Goal: Information Seeking & Learning: Learn about a topic

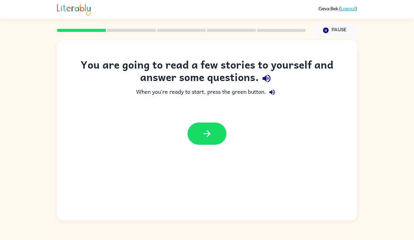
click at [199, 146] on div at bounding box center [207, 133] width 300 height 34
click at [198, 138] on button "button" at bounding box center [206, 133] width 39 height 22
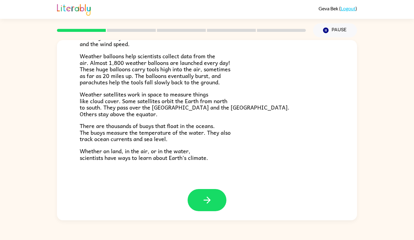
scroll to position [162, 0]
click at [196, 206] on button "button" at bounding box center [206, 200] width 39 height 22
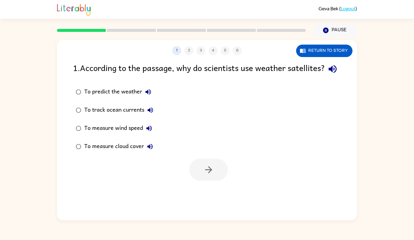
scroll to position [0, 0]
click at [132, 152] on div "To measure cloud cover" at bounding box center [120, 146] width 72 height 12
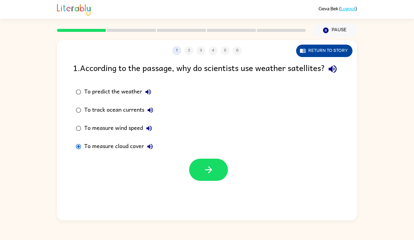
click at [321, 48] on button "Return to story" at bounding box center [324, 51] width 56 height 12
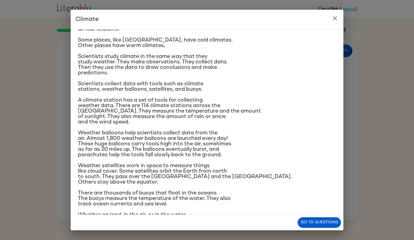
scroll to position [47, 0]
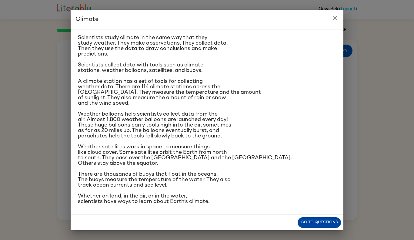
click at [303, 223] on button "Go to questions" at bounding box center [318, 222] width 43 height 11
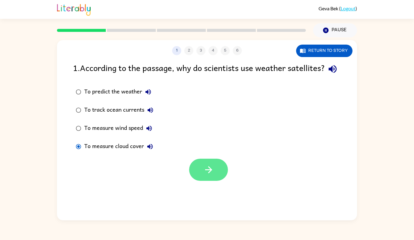
click at [214, 173] on button "button" at bounding box center [208, 169] width 39 height 22
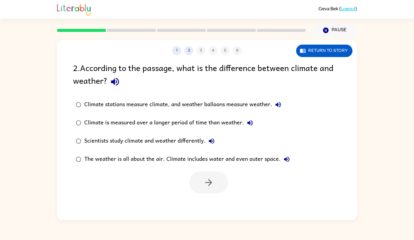
click at [193, 122] on div "Climate is measured over a longer period of time than weather." at bounding box center [170, 123] width 172 height 12
click at [171, 137] on div "Scientists study climate and weather differently." at bounding box center [150, 141] width 133 height 12
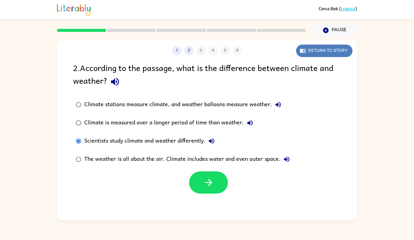
click at [324, 50] on button "Return to story" at bounding box center [324, 51] width 56 height 12
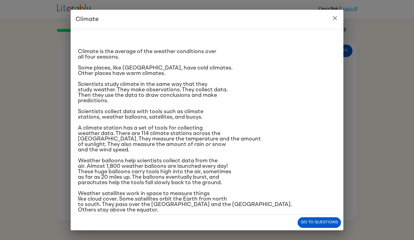
click at [228, 126] on p "A climate station has a set of tools for collecting weather data. There are 114…" at bounding box center [207, 138] width 258 height 27
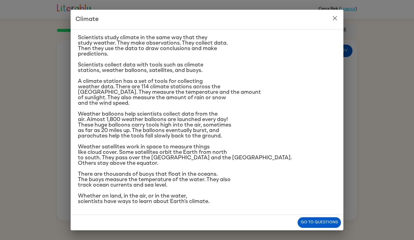
scroll to position [0, 0]
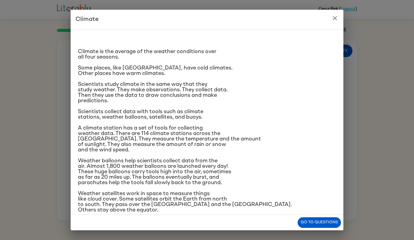
click at [334, 21] on icon "close" at bounding box center [334, 18] width 7 height 7
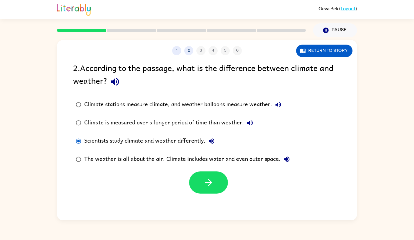
click at [99, 127] on div "Climate is measured over a longer period of time than weather." at bounding box center [170, 123] width 172 height 12
click at [196, 185] on button "button" at bounding box center [208, 182] width 39 height 22
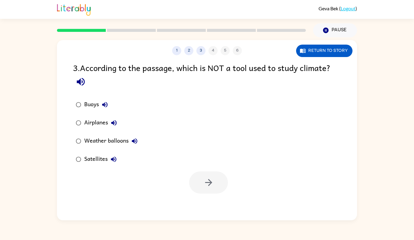
click at [100, 122] on div "Airplanes" at bounding box center [102, 123] width 36 height 12
click at [203, 178] on icon "button" at bounding box center [208, 182] width 11 height 11
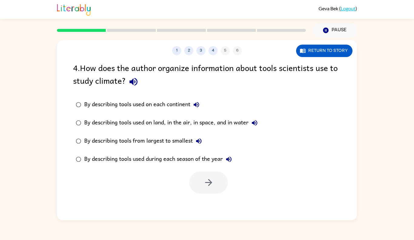
click at [210, 123] on div "By describing tools used on land, in the air, in space, and in water" at bounding box center [172, 123] width 176 height 12
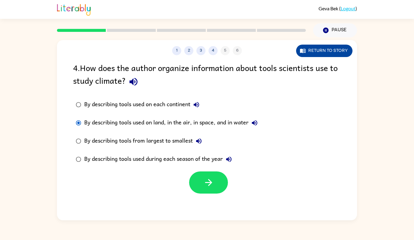
click at [316, 53] on button "Return to story" at bounding box center [324, 51] width 56 height 12
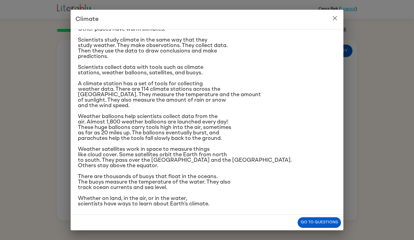
scroll to position [43, 0]
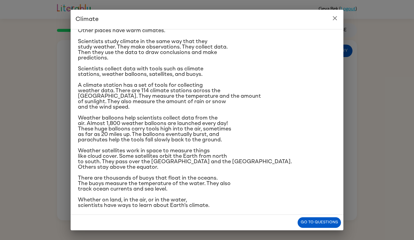
click at [333, 16] on icon "close" at bounding box center [334, 18] width 7 height 7
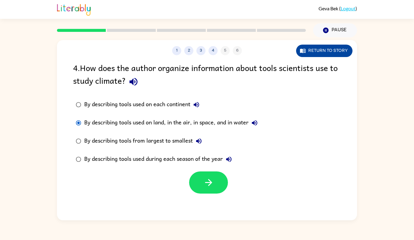
click at [309, 56] on button "Return to story" at bounding box center [324, 51] width 56 height 12
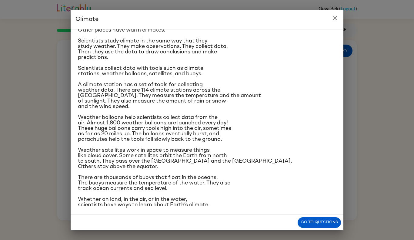
scroll to position [42, 0]
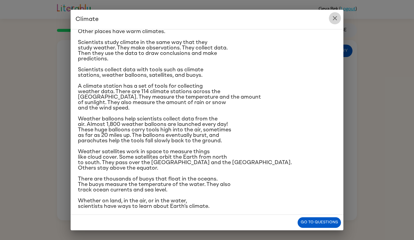
click at [336, 18] on icon "close" at bounding box center [334, 18] width 7 height 7
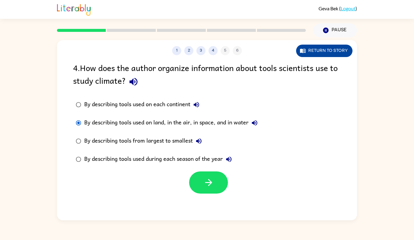
click at [303, 54] on button "Return to story" at bounding box center [324, 51] width 56 height 12
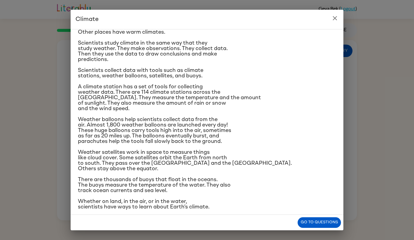
scroll to position [47, 0]
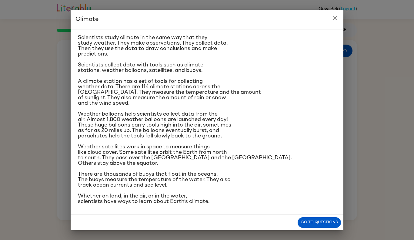
click at [333, 17] on icon "close" at bounding box center [334, 18] width 4 height 4
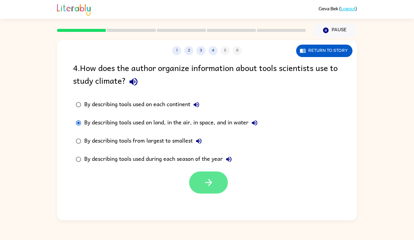
click at [210, 175] on button "button" at bounding box center [208, 182] width 39 height 22
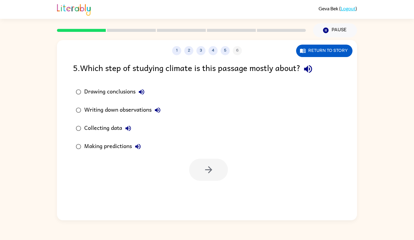
click at [116, 123] on div "Collecting data" at bounding box center [109, 128] width 50 height 12
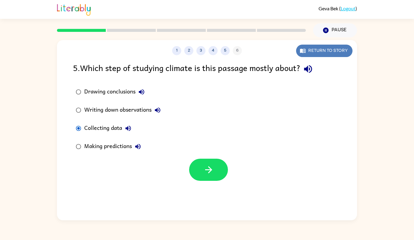
click at [321, 51] on button "Return to story" at bounding box center [324, 51] width 56 height 12
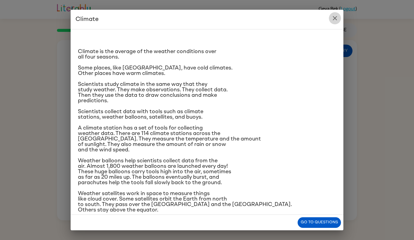
click at [335, 16] on icon "close" at bounding box center [334, 18] width 7 height 7
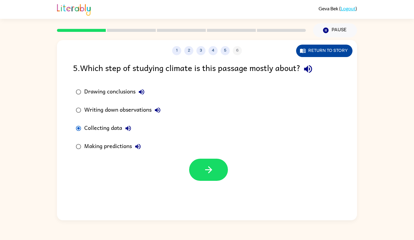
click at [325, 53] on button "Return to story" at bounding box center [324, 51] width 56 height 12
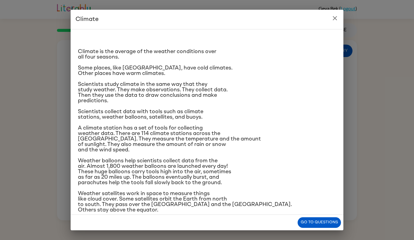
click at [334, 15] on icon "close" at bounding box center [334, 18] width 7 height 7
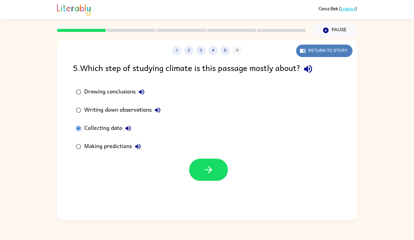
click at [327, 51] on button "Return to story" at bounding box center [324, 51] width 56 height 12
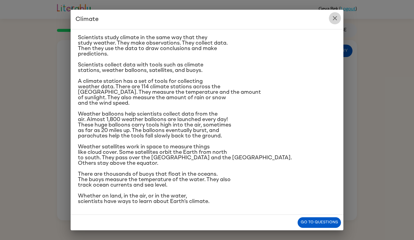
click at [334, 18] on icon "close" at bounding box center [334, 18] width 4 height 4
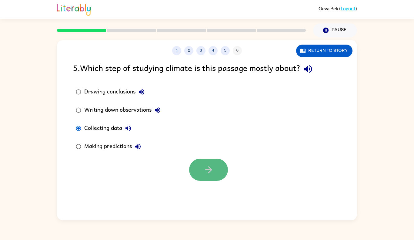
click at [195, 170] on button "button" at bounding box center [208, 169] width 39 height 22
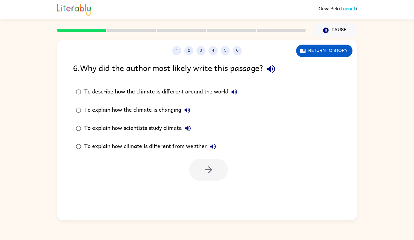
click at [145, 130] on div "To explain how scientists study climate" at bounding box center [139, 128] width 110 height 12
click at [200, 173] on button "button" at bounding box center [208, 169] width 39 height 22
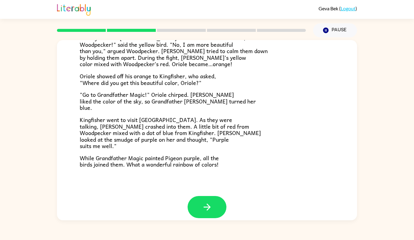
scroll to position [149, 0]
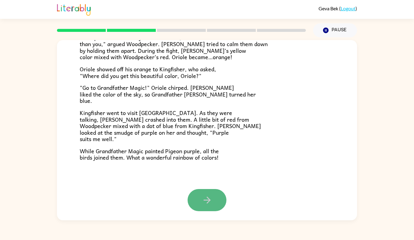
click at [204, 197] on icon "button" at bounding box center [207, 199] width 11 height 11
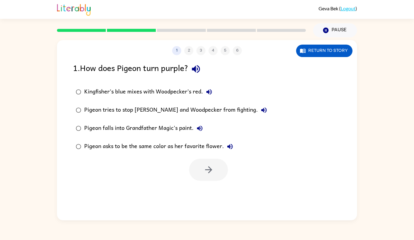
click at [171, 95] on div "Kingfisher’s blue mixes with Woodpecker’s red." at bounding box center [149, 92] width 131 height 12
click at [204, 166] on icon "button" at bounding box center [208, 169] width 11 height 11
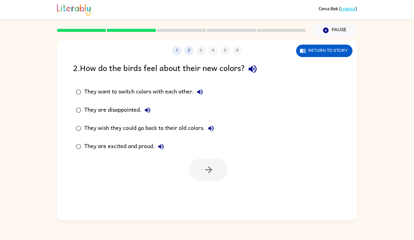
click at [155, 143] on div "They are excited and proud." at bounding box center [125, 146] width 83 height 12
click at [213, 179] on button "button" at bounding box center [208, 169] width 39 height 22
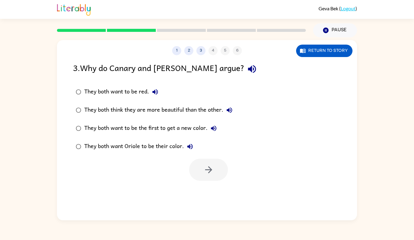
click at [196, 110] on div "They both think they are more beautiful than the other." at bounding box center [159, 110] width 151 height 12
click at [223, 161] on button "button" at bounding box center [208, 169] width 39 height 22
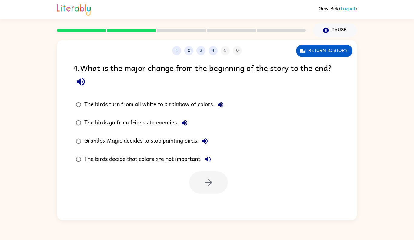
click at [189, 103] on div "The birds turn from all white to a rainbow of colors." at bounding box center [155, 104] width 142 height 12
click at [208, 187] on button "button" at bounding box center [208, 182] width 39 height 22
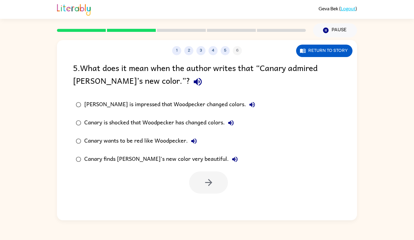
click at [198, 101] on div "[PERSON_NAME] is impressed that Woodpecker changed colors." at bounding box center [171, 104] width 174 height 12
click at [155, 158] on div "Canary finds [PERSON_NAME]'s new color very beautiful." at bounding box center [162, 159] width 157 height 12
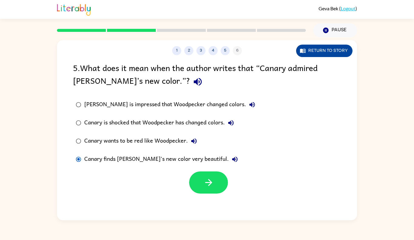
click at [320, 53] on button "Return to story" at bounding box center [324, 51] width 56 height 12
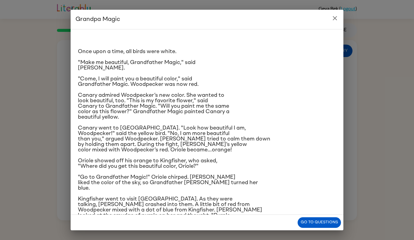
click at [331, 20] on icon "close" at bounding box center [334, 18] width 7 height 7
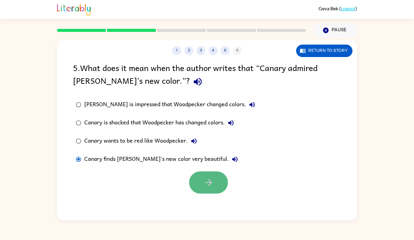
click at [225, 183] on button "button" at bounding box center [208, 182] width 39 height 22
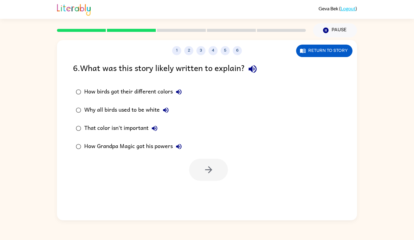
click at [155, 91] on div "How birds got their different colors" at bounding box center [134, 92] width 101 height 12
click at [205, 163] on button "button" at bounding box center [208, 169] width 39 height 22
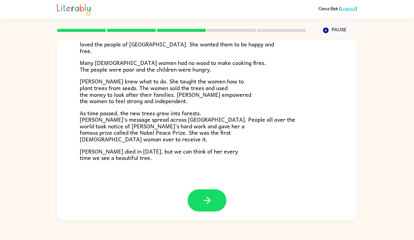
scroll to position [164, 0]
click at [200, 184] on div "A Tiny Seed In a village on the slopes of [GEOGRAPHIC_DATA] in [GEOGRAPHIC_DATA…" at bounding box center [207, 32] width 300 height 312
click at [209, 195] on icon "button" at bounding box center [207, 199] width 11 height 11
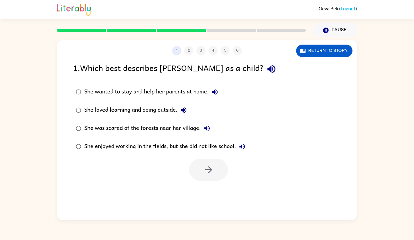
scroll to position [0, 0]
click at [159, 112] on div "She loved learning and being outside." at bounding box center [136, 110] width 105 height 12
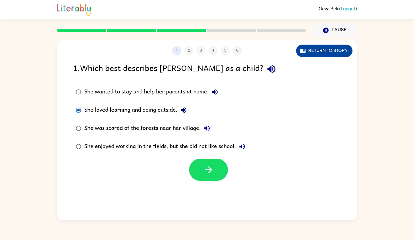
click at [301, 51] on icon "button" at bounding box center [302, 51] width 5 height 4
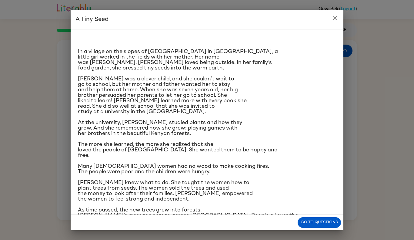
click at [332, 16] on icon "close" at bounding box center [334, 18] width 4 height 4
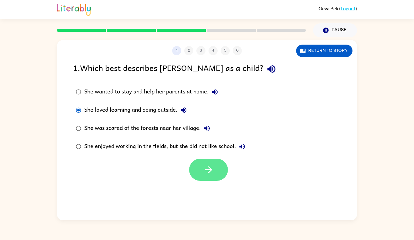
click at [217, 163] on button "button" at bounding box center [208, 169] width 39 height 22
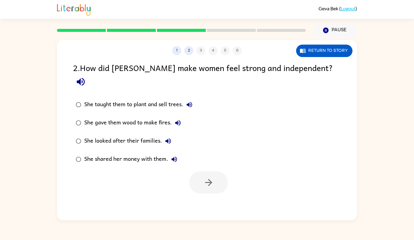
click at [163, 98] on div "She taught them to plant and sell trees." at bounding box center [139, 104] width 111 height 12
click at [295, 48] on div "1 2 3 4 5 6" at bounding box center [207, 50] width 300 height 9
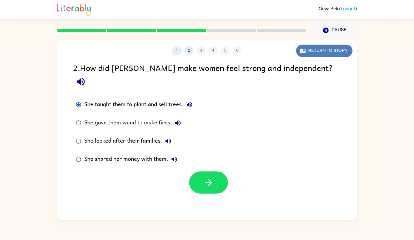
click at [304, 50] on icon "button" at bounding box center [302, 51] width 6 height 6
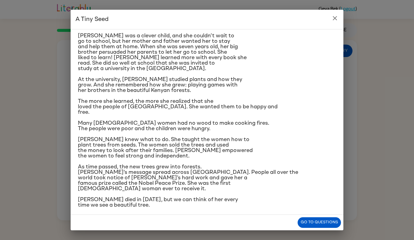
scroll to position [47, 0]
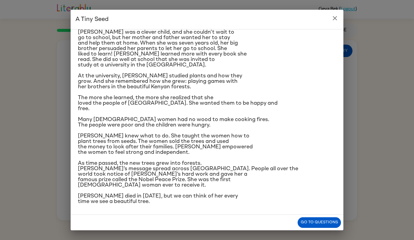
click at [333, 11] on h2 "A Tiny Seed" at bounding box center [207, 19] width 273 height 19
click at [334, 18] on icon "close" at bounding box center [334, 18] width 4 height 4
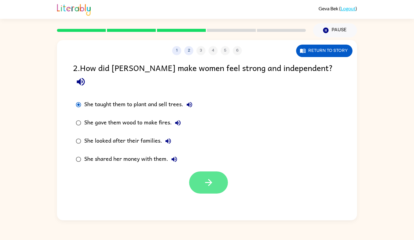
click at [205, 176] on button "button" at bounding box center [208, 182] width 39 height 22
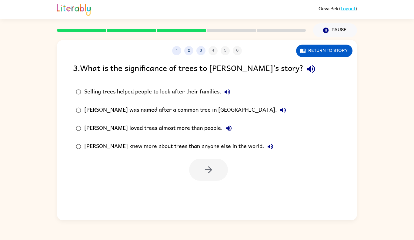
click at [206, 87] on div "Selling trees helped people to look after their families." at bounding box center [158, 92] width 149 height 12
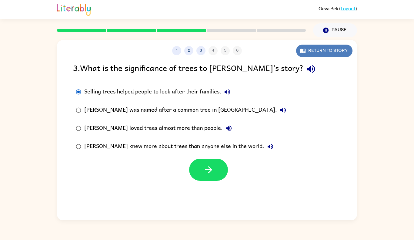
click at [305, 45] on button "Return to story" at bounding box center [324, 51] width 56 height 12
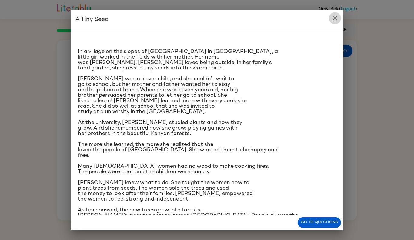
click at [335, 16] on icon "close" at bounding box center [334, 18] width 7 height 7
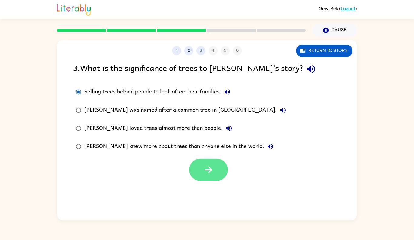
click at [220, 166] on button "button" at bounding box center [208, 169] width 39 height 22
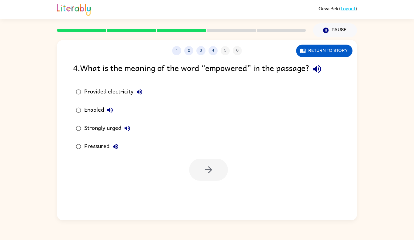
click at [114, 125] on div "Strongly urged" at bounding box center [108, 128] width 49 height 12
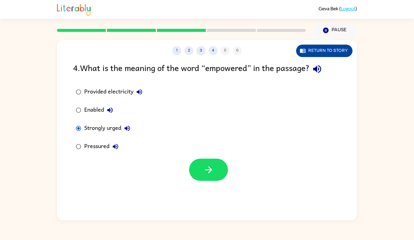
click at [305, 54] on button "Return to story" at bounding box center [324, 51] width 56 height 12
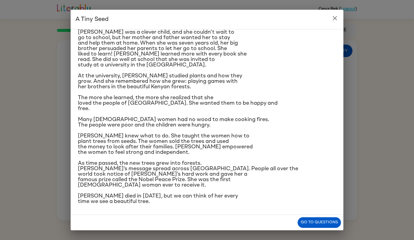
scroll to position [46, 0]
click at [336, 17] on icon "close" at bounding box center [334, 18] width 4 height 4
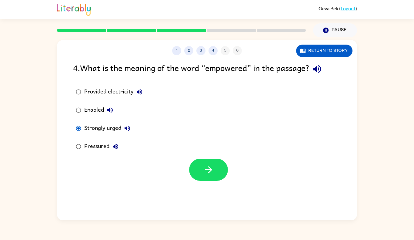
click at [91, 112] on div "Enabled" at bounding box center [100, 110] width 32 height 12
click at [306, 59] on div "1 2 3 4 5 6 Return to story 4 . What is the meaning of the word “empowered” in …" at bounding box center [207, 130] width 300 height 180
click at [305, 55] on button "Return to story" at bounding box center [324, 51] width 56 height 12
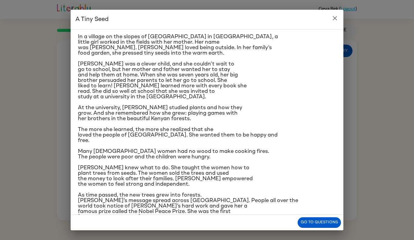
scroll to position [47, 0]
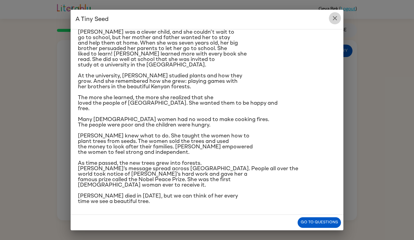
click at [333, 20] on icon "close" at bounding box center [334, 18] width 7 height 7
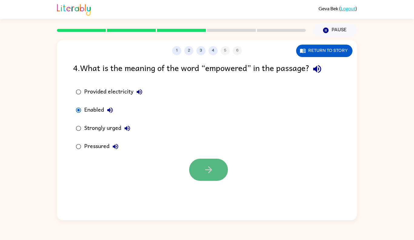
click at [214, 165] on button "button" at bounding box center [208, 169] width 39 height 22
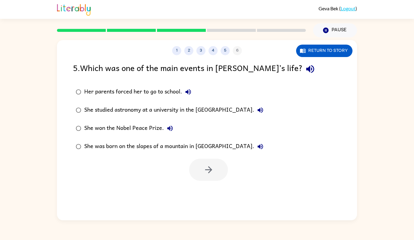
click at [152, 127] on div "She won the Nobel Peace Prize." at bounding box center [130, 128] width 92 height 12
click at [223, 165] on button "button" at bounding box center [208, 169] width 39 height 22
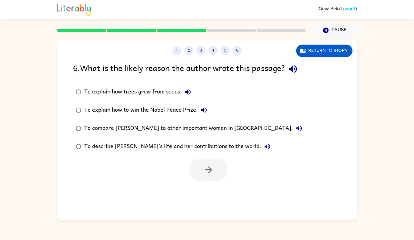
click at [207, 147] on div "To describe [PERSON_NAME]’s life and her contributions to the world." at bounding box center [178, 146] width 189 height 12
click at [213, 163] on button "button" at bounding box center [208, 169] width 39 height 22
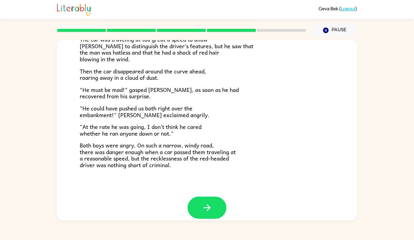
scroll to position [161, 0]
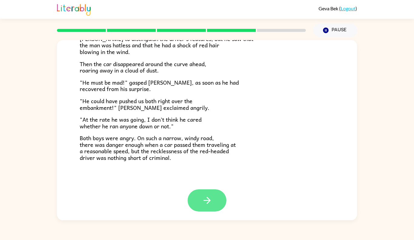
click at [216, 196] on button "button" at bounding box center [206, 200] width 39 height 22
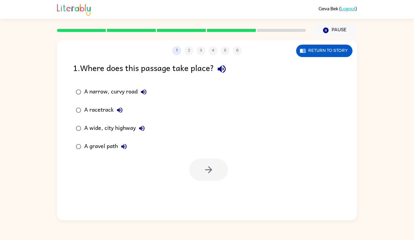
scroll to position [0, 0]
click at [124, 90] on div "A narrow, curvy road" at bounding box center [116, 92] width 65 height 12
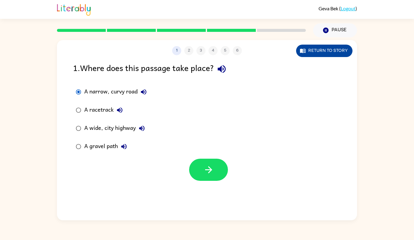
click at [307, 49] on button "Return to story" at bounding box center [324, 51] width 56 height 12
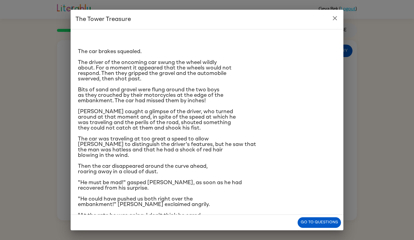
scroll to position [47, 0]
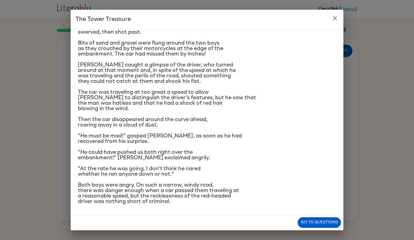
click at [136, 157] on span ""He could have pushed us both right over the embankment!" [PERSON_NAME] exclaim…" at bounding box center [144, 154] width 132 height 11
click at [334, 16] on icon "close" at bounding box center [334, 18] width 7 height 7
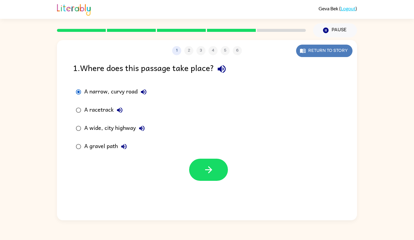
click at [332, 46] on button "Return to story" at bounding box center [324, 51] width 56 height 12
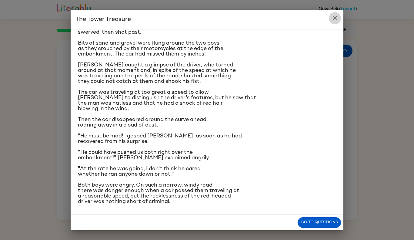
click at [334, 17] on icon "close" at bounding box center [334, 18] width 4 height 4
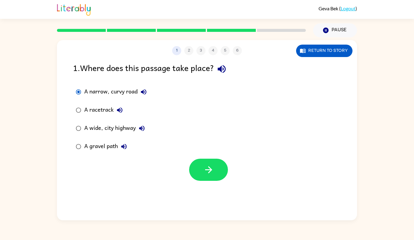
click at [187, 174] on div at bounding box center [207, 167] width 300 height 25
click at [205, 162] on button "button" at bounding box center [208, 169] width 39 height 22
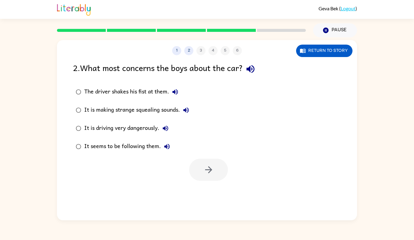
click at [145, 133] on div "It is driving very dangerously." at bounding box center [127, 128] width 87 height 12
click at [198, 169] on button "button" at bounding box center [208, 169] width 39 height 22
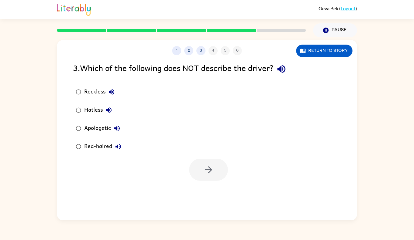
click at [106, 125] on div "Apologetic" at bounding box center [103, 128] width 39 height 12
click at [210, 177] on button "button" at bounding box center [208, 169] width 39 height 22
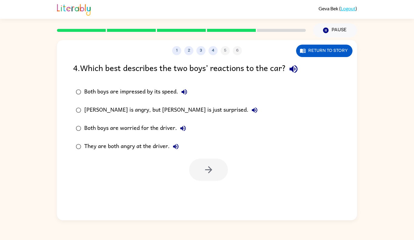
click at [162, 143] on div "They are both angry at the driver." at bounding box center [132, 146] width 97 height 12
click at [199, 166] on button "button" at bounding box center [208, 169] width 39 height 22
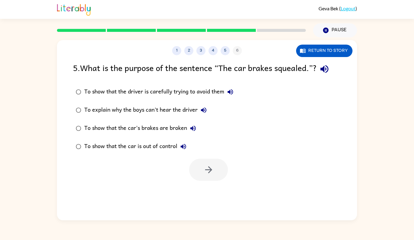
click at [167, 144] on div "To show that the car is out of control" at bounding box center [136, 146] width 105 height 12
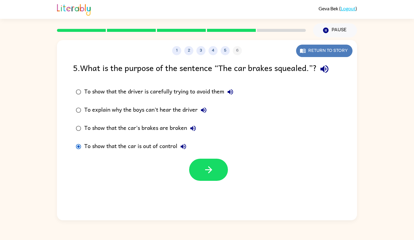
click at [319, 52] on button "Return to story" at bounding box center [324, 51] width 56 height 12
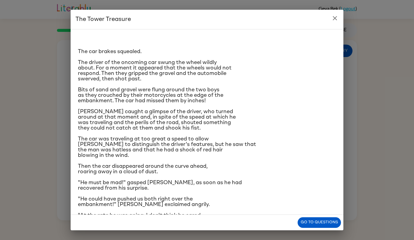
click at [335, 17] on icon "close" at bounding box center [334, 18] width 7 height 7
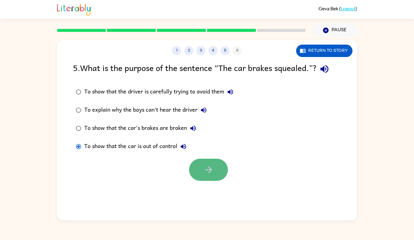
click at [218, 177] on button "button" at bounding box center [208, 169] width 39 height 22
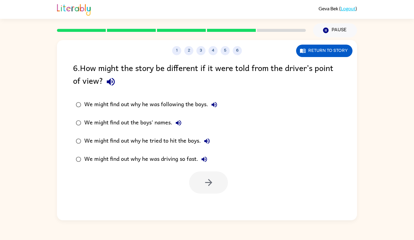
click at [145, 158] on div "We might find out why he was driving so fast." at bounding box center [147, 159] width 126 height 12
click at [222, 174] on button "button" at bounding box center [208, 182] width 39 height 22
